Goal: Information Seeking & Learning: Find specific fact

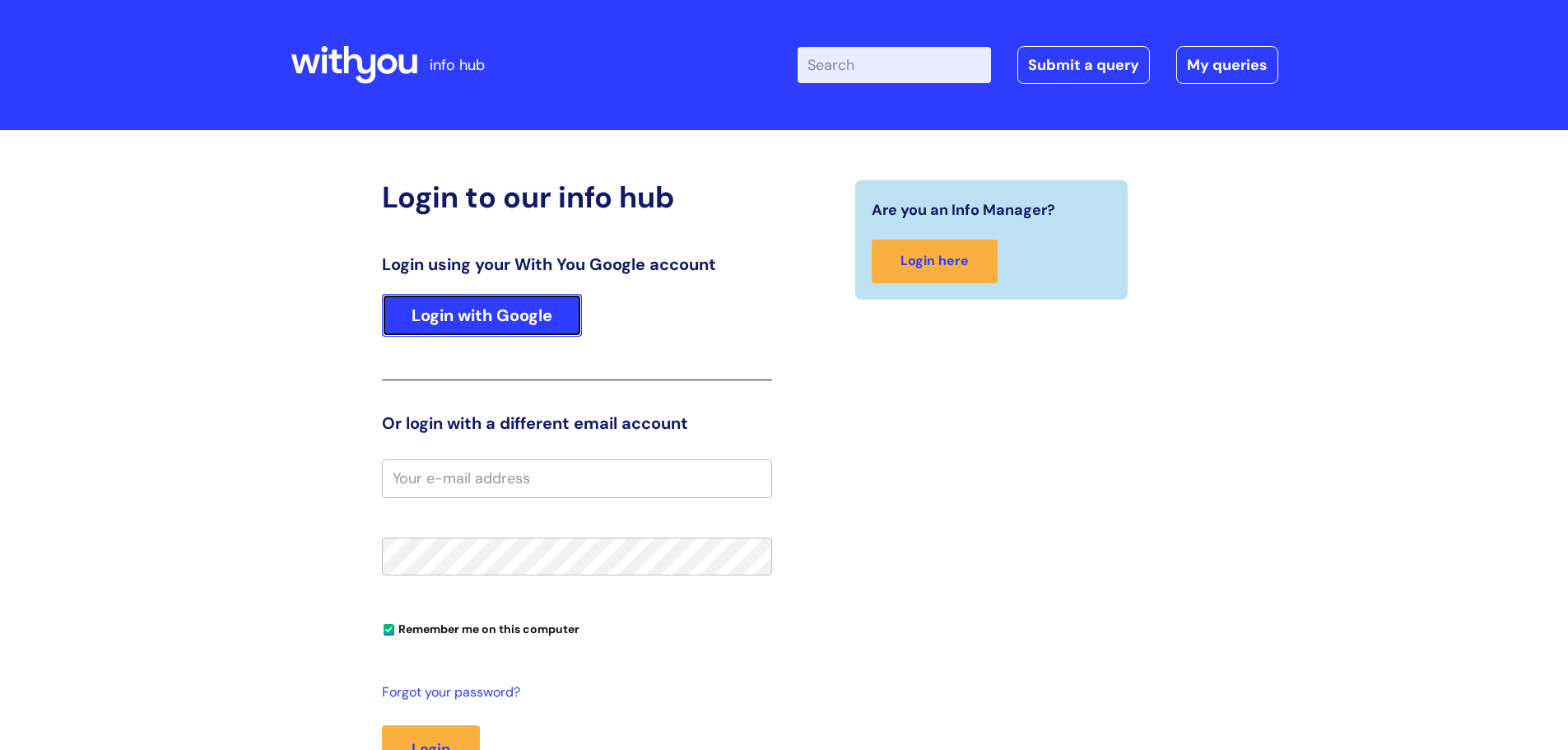
click at [475, 322] on link "Login with Google" at bounding box center [481, 315] width 200 height 43
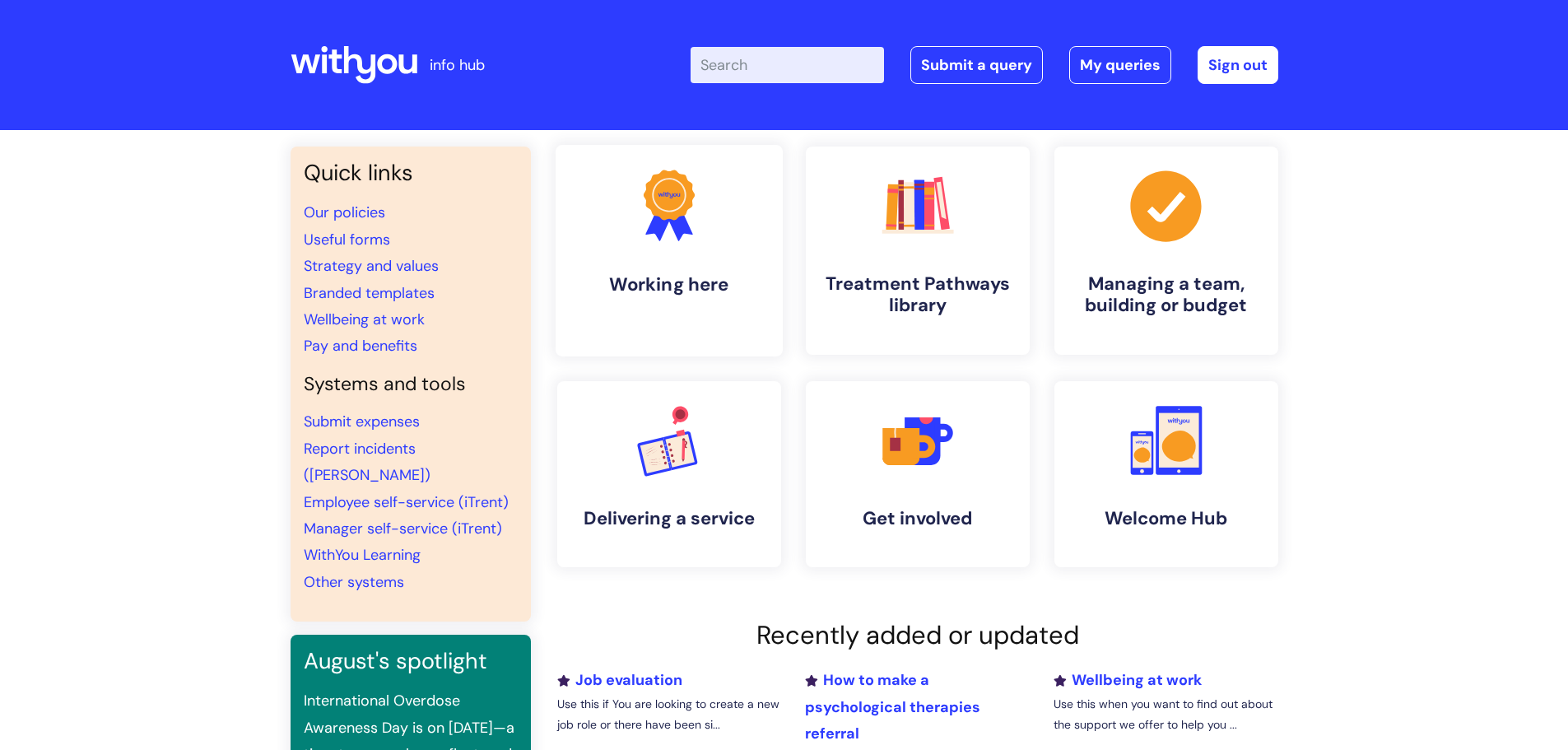
click at [602, 292] on h4 "Working here" at bounding box center [669, 284] width 201 height 22
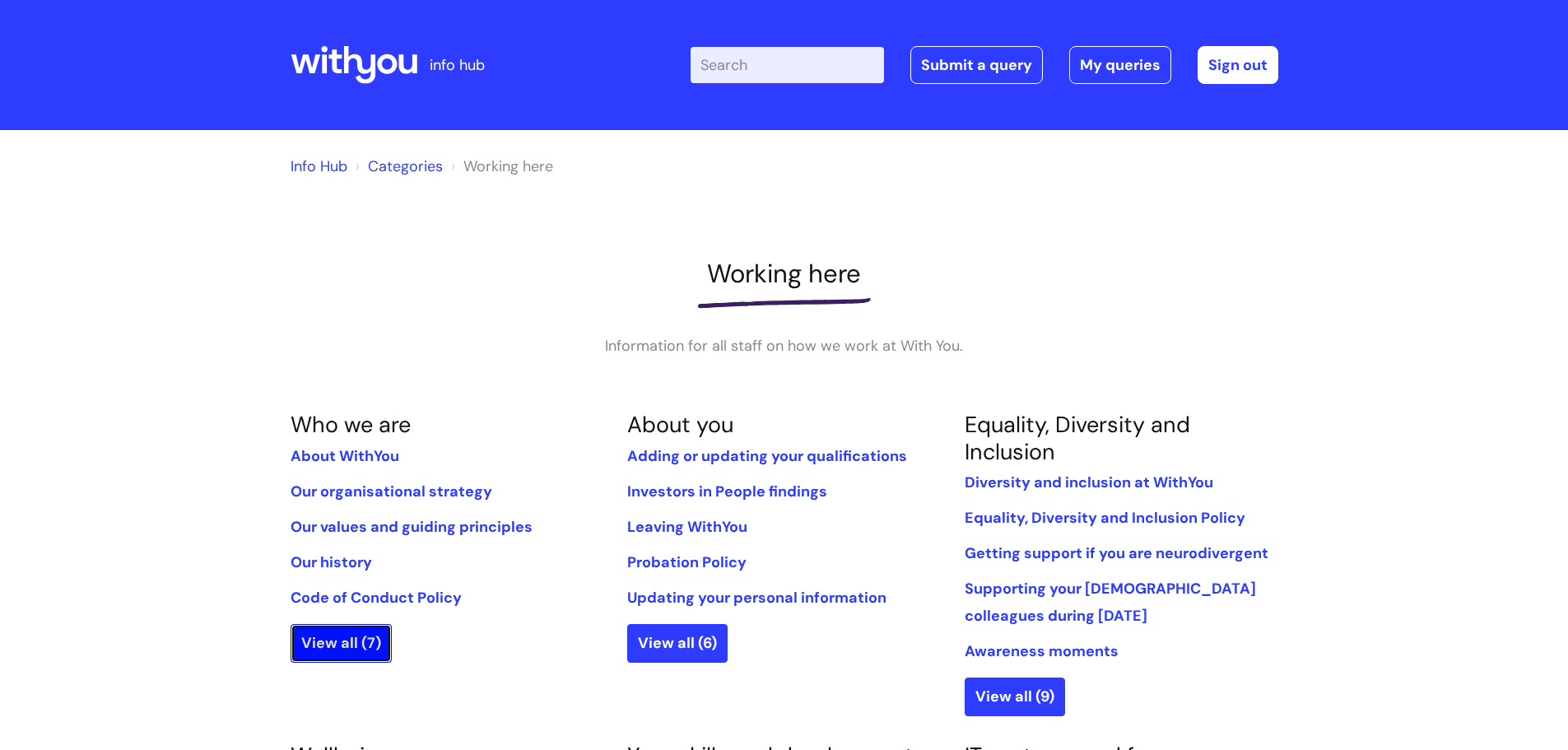
click at [365, 635] on link "View all (7)" at bounding box center [341, 643] width 102 height 38
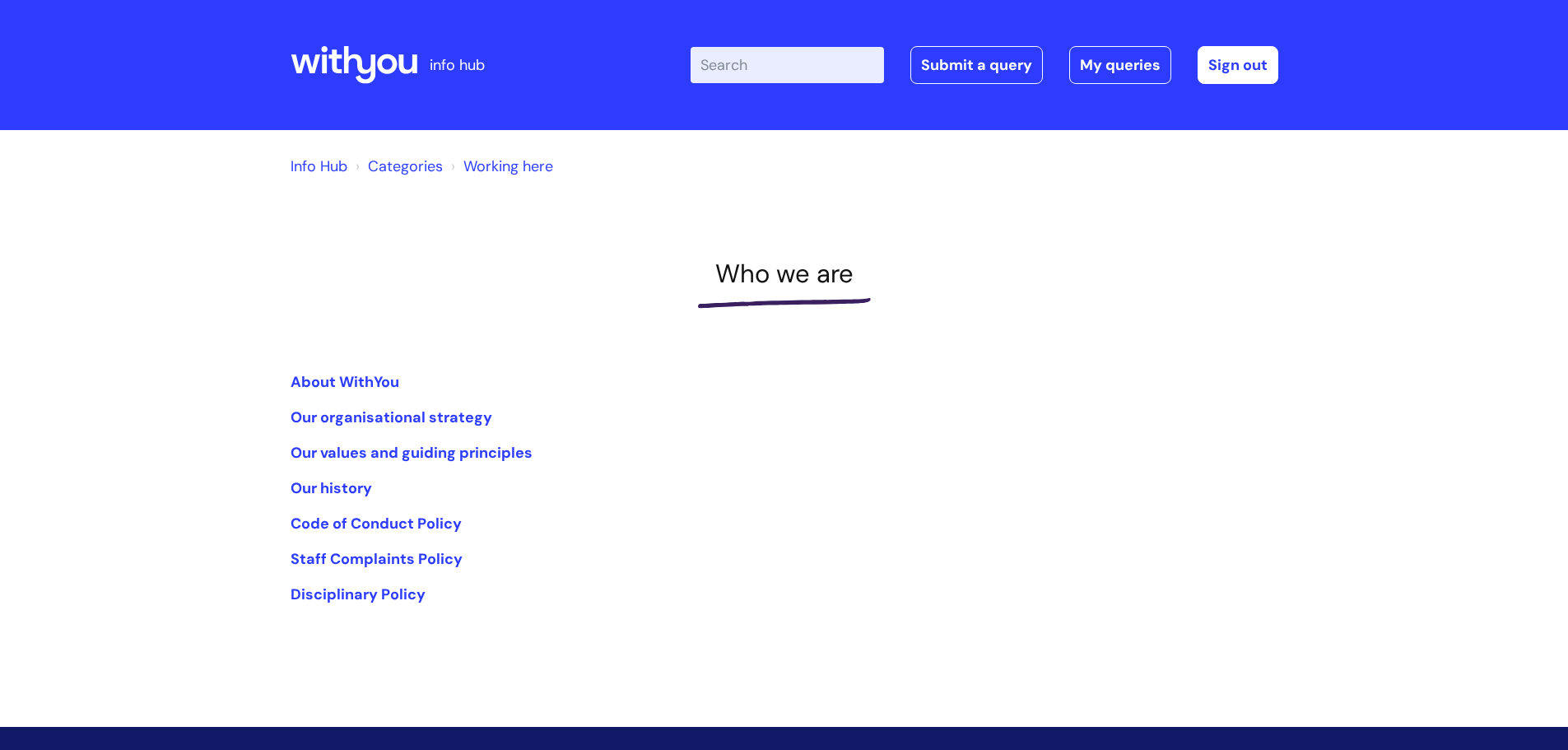
click at [402, 163] on link "Categories" at bounding box center [405, 166] width 74 height 19
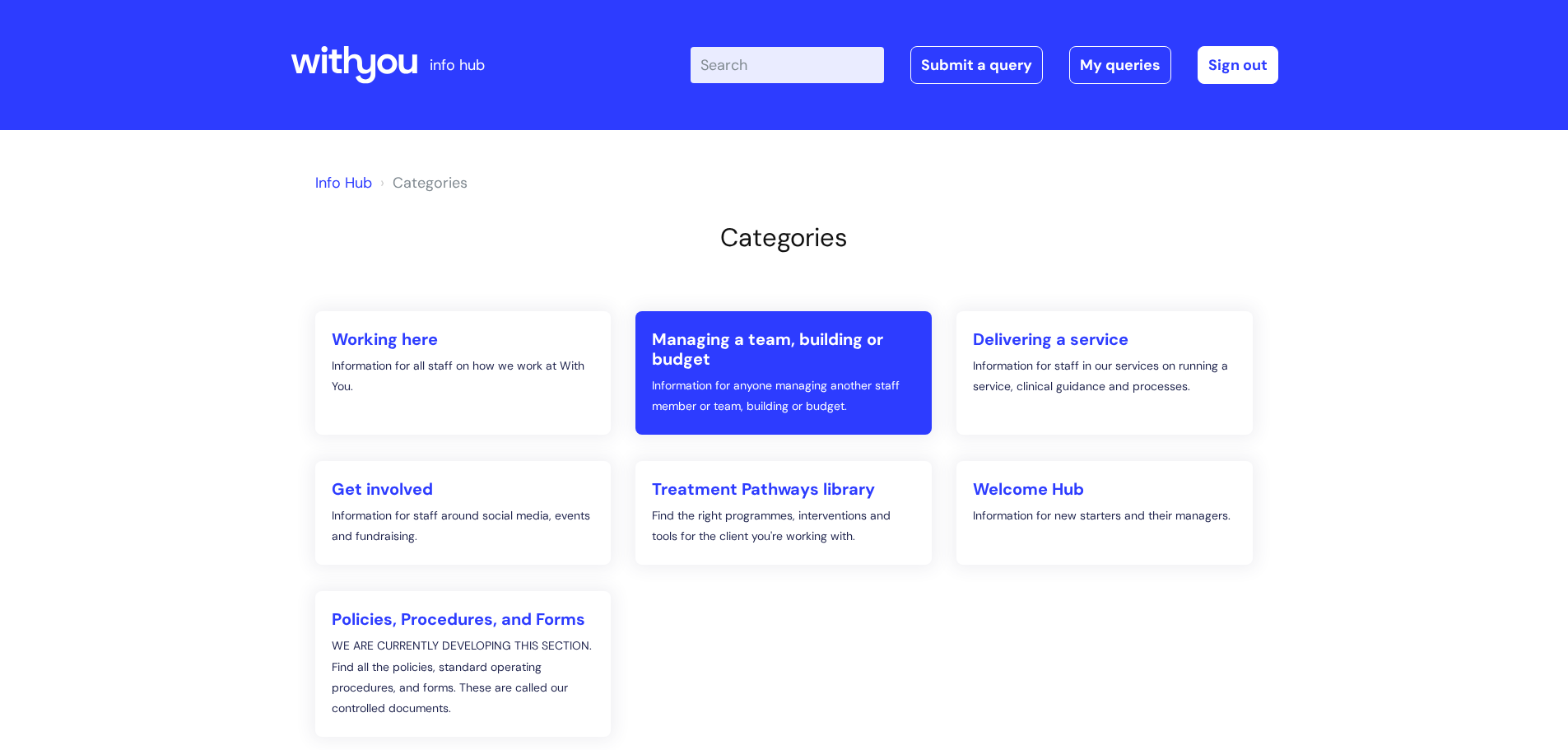
click at [749, 385] on p "Information for anyone managing another staff member or team, building or budge…" at bounding box center [783, 395] width 264 height 42
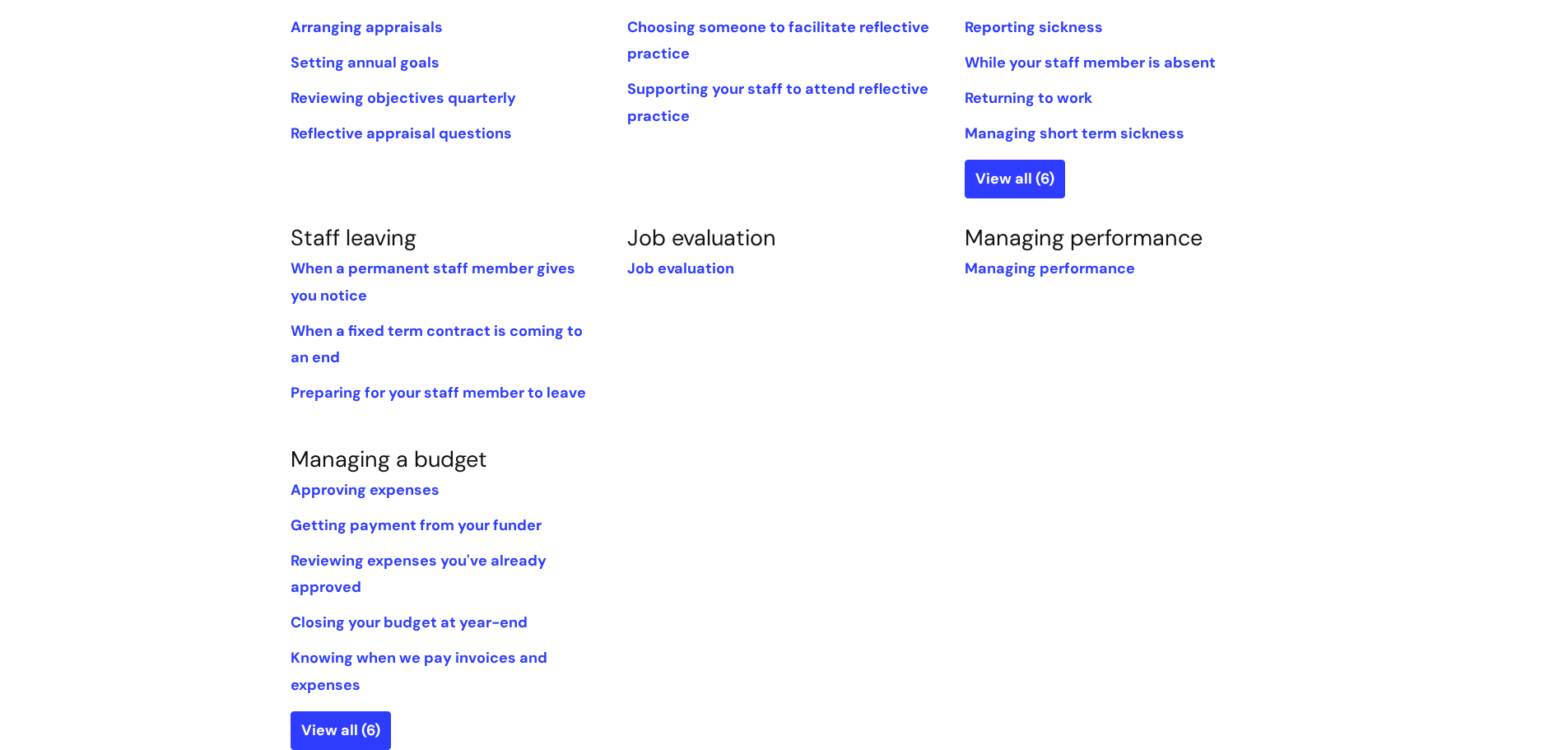
scroll to position [823, 0]
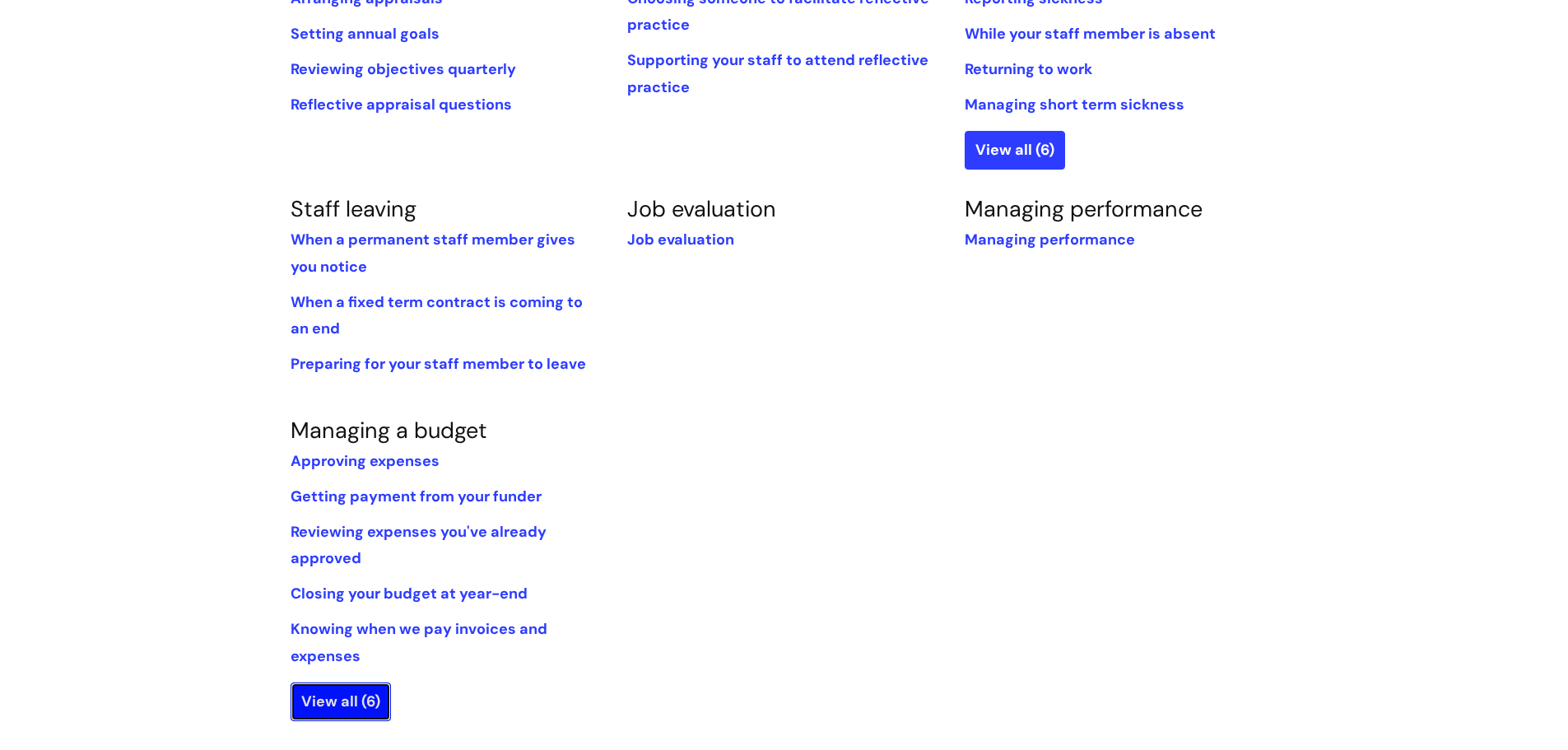
click at [328, 687] on link "View all (6)" at bounding box center [341, 701] width 101 height 38
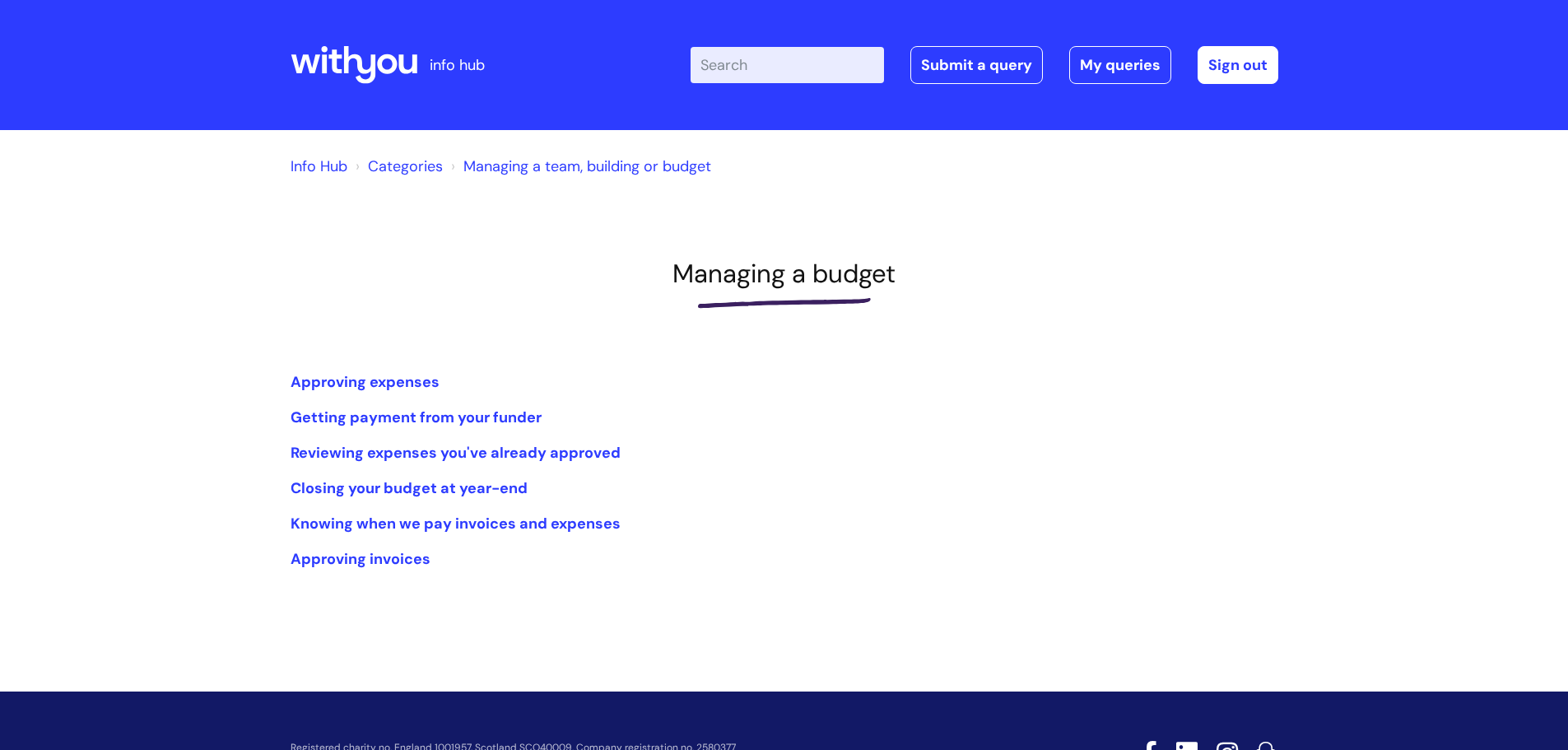
click at [406, 159] on link "Categories" at bounding box center [405, 166] width 74 height 19
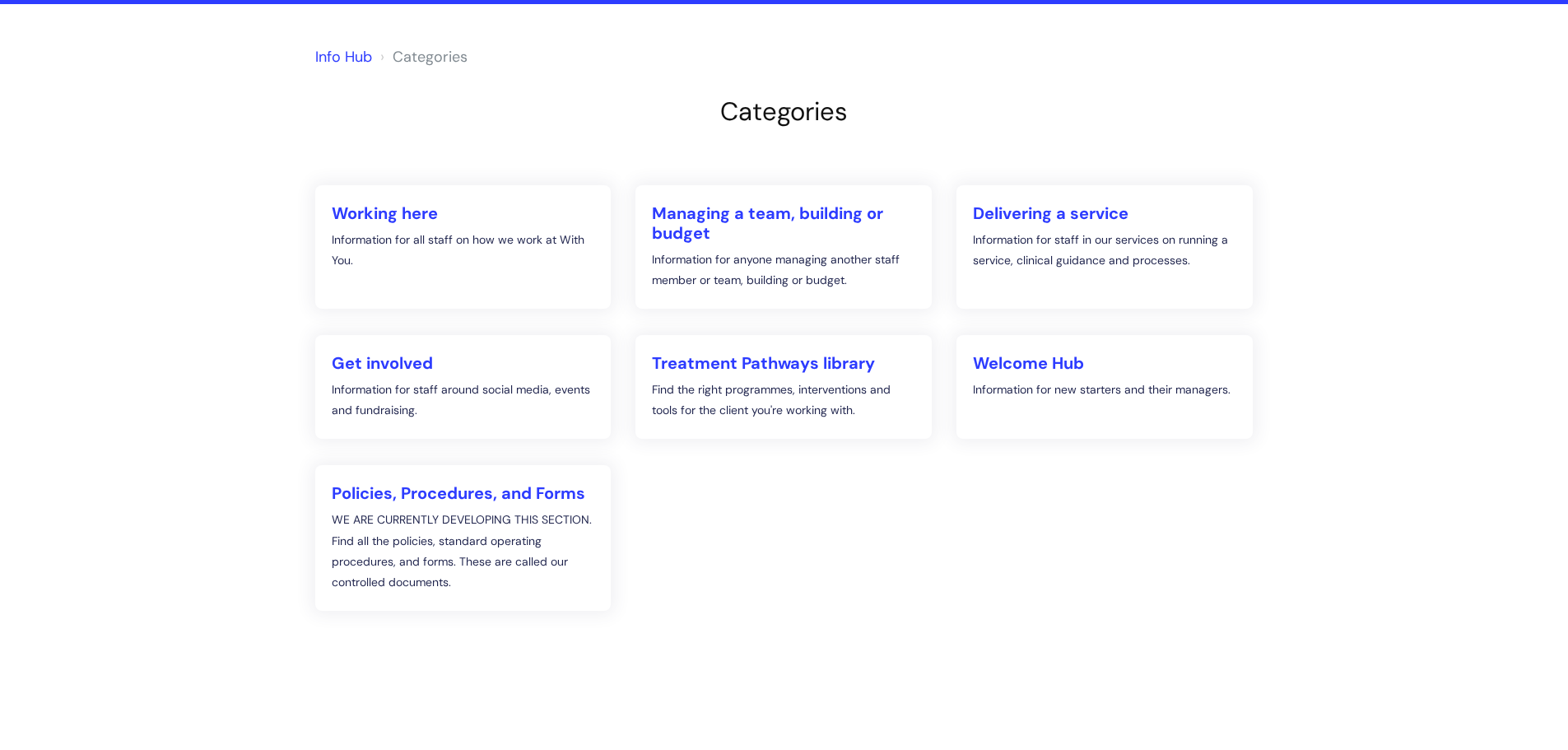
scroll to position [125, 0]
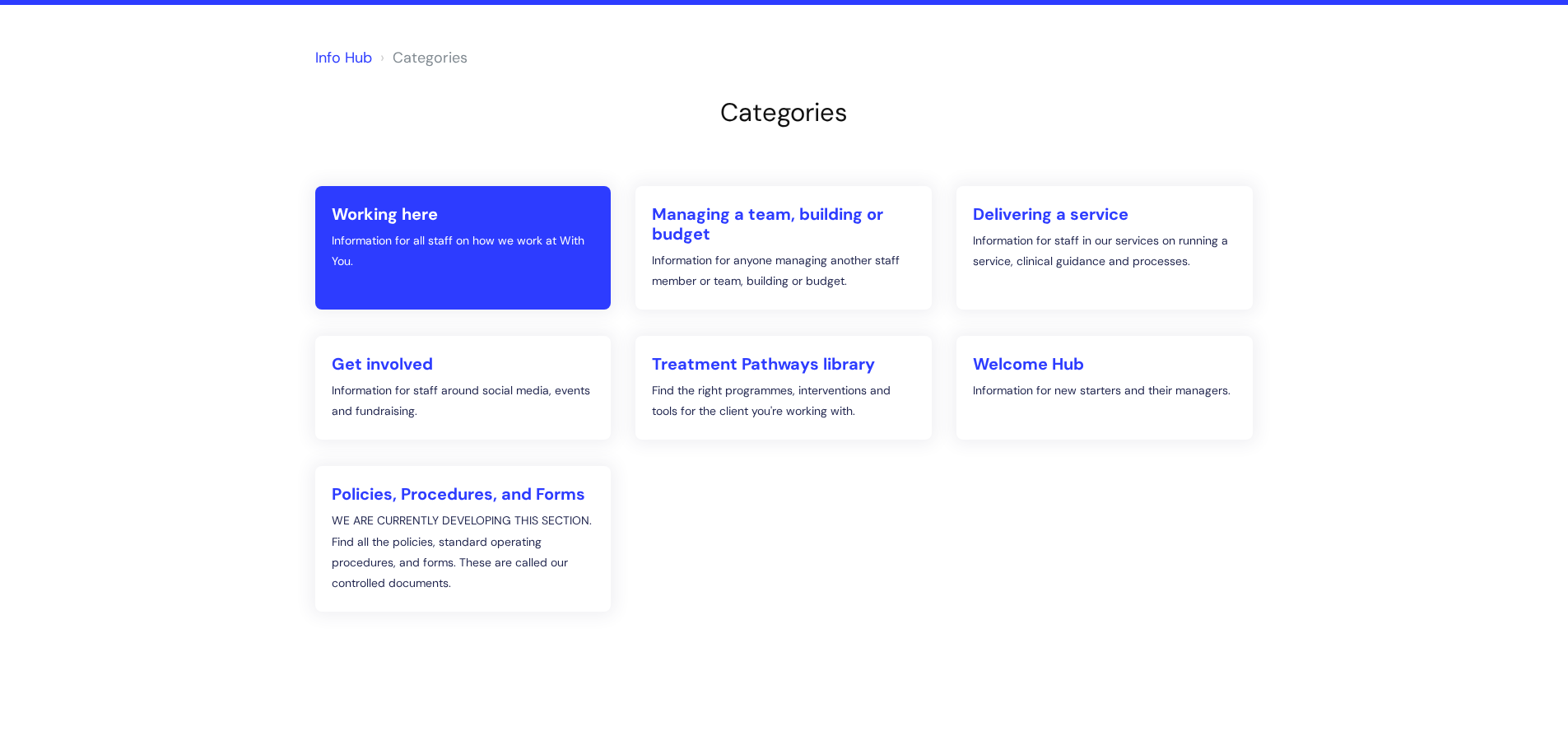
click at [495, 264] on p "Information for all staff on how we work at With You." at bounding box center [463, 250] width 264 height 42
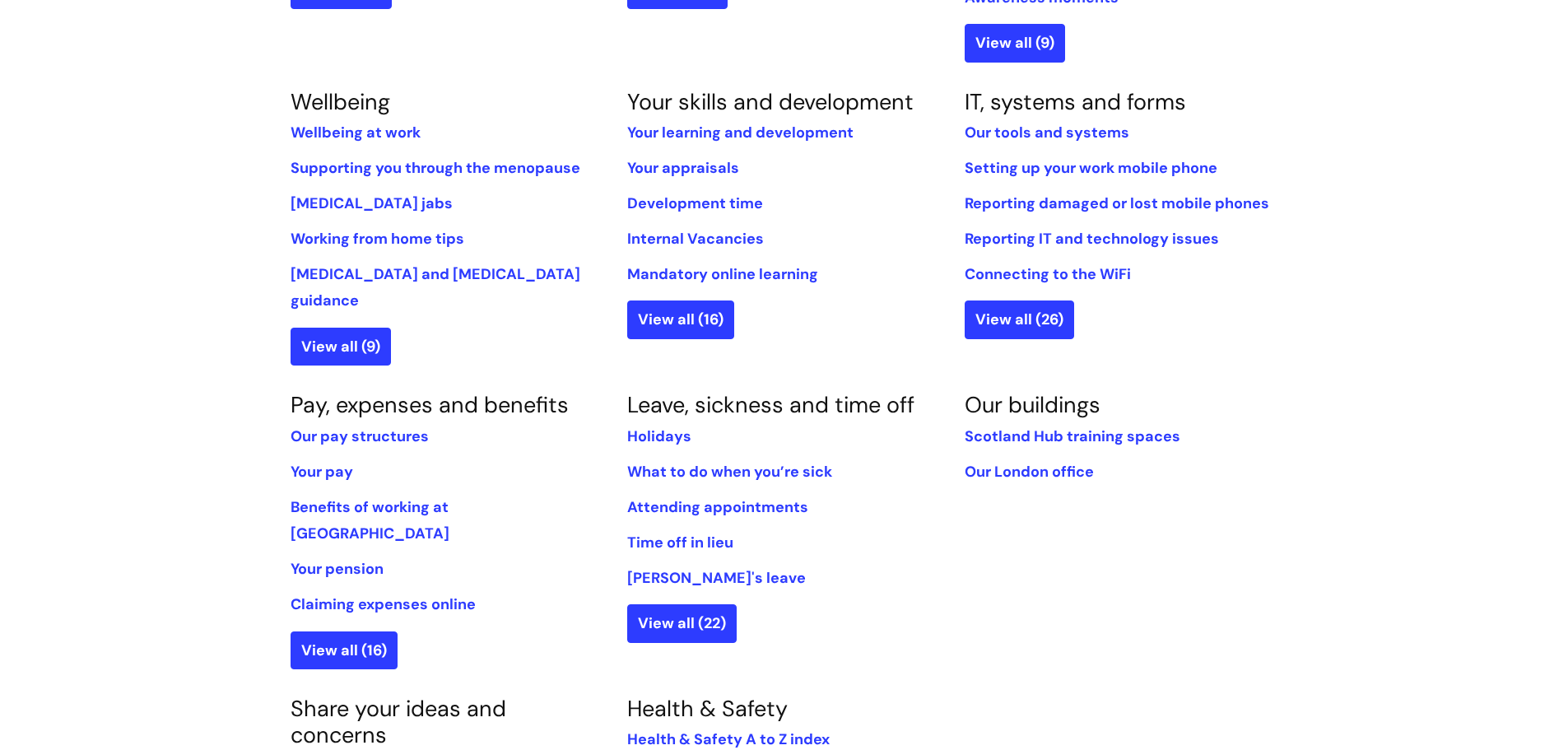
scroll to position [658, 0]
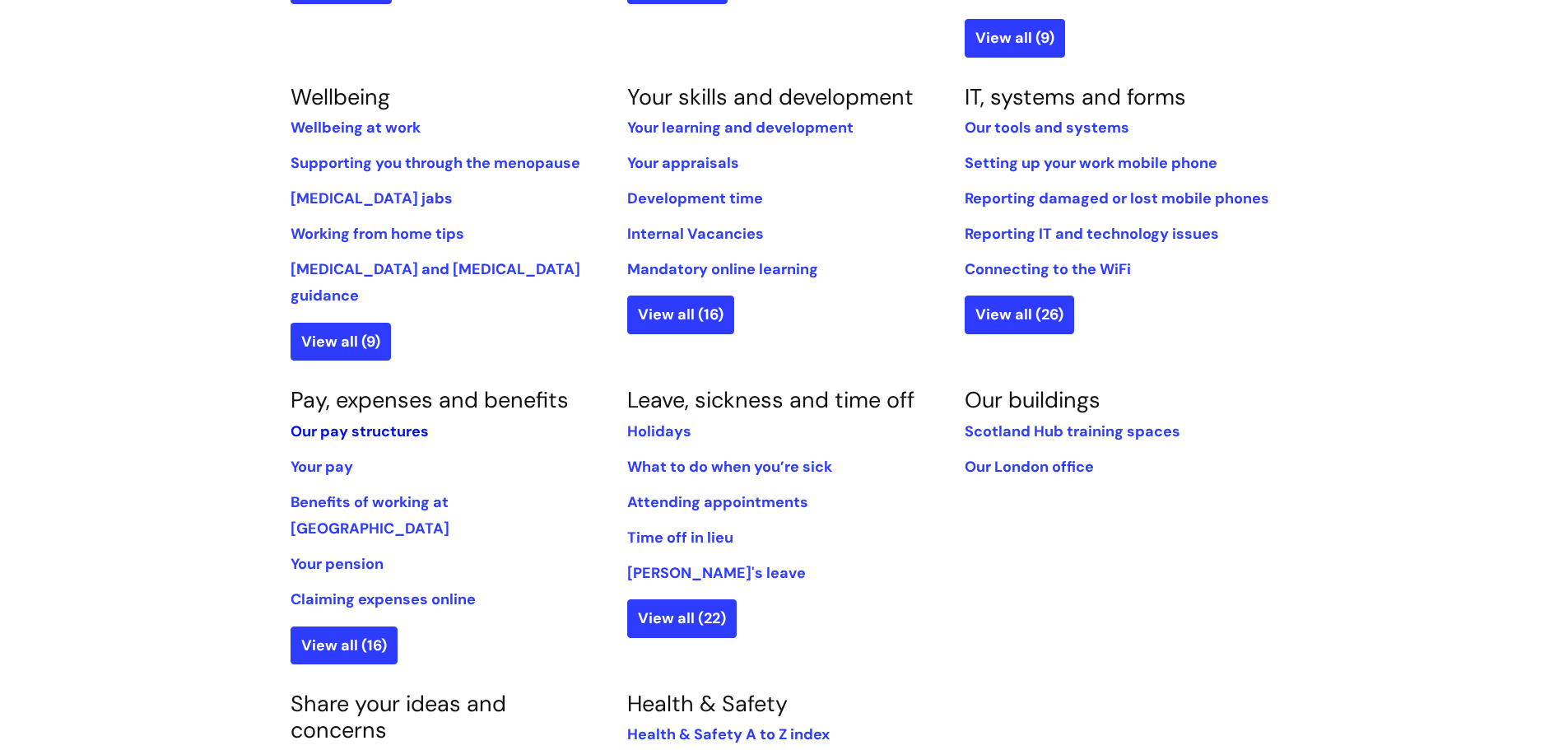
click at [318, 421] on link "Our pay structures" at bounding box center [360, 431] width 138 height 19
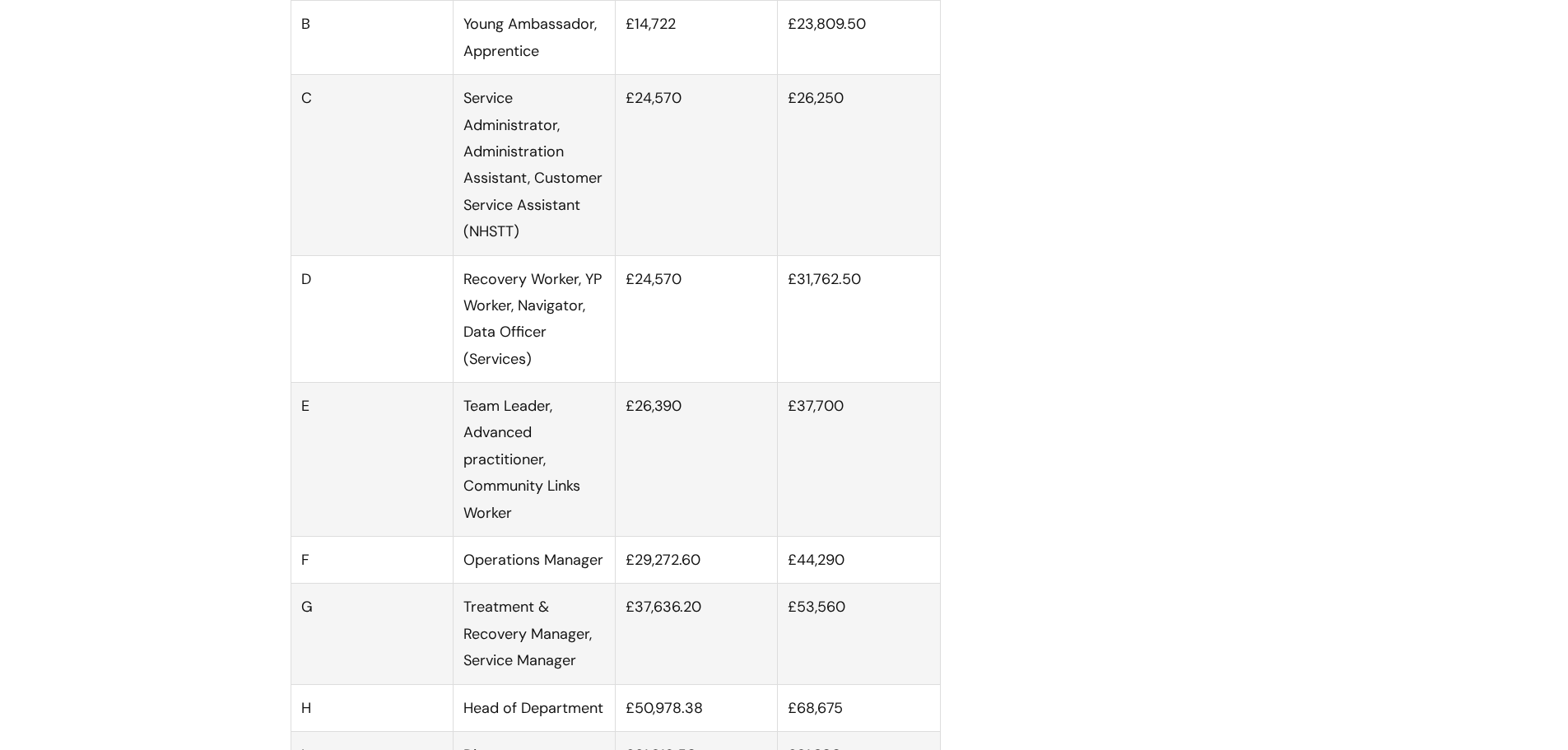
scroll to position [1152, 0]
